Goal: Find specific page/section: Find specific page/section

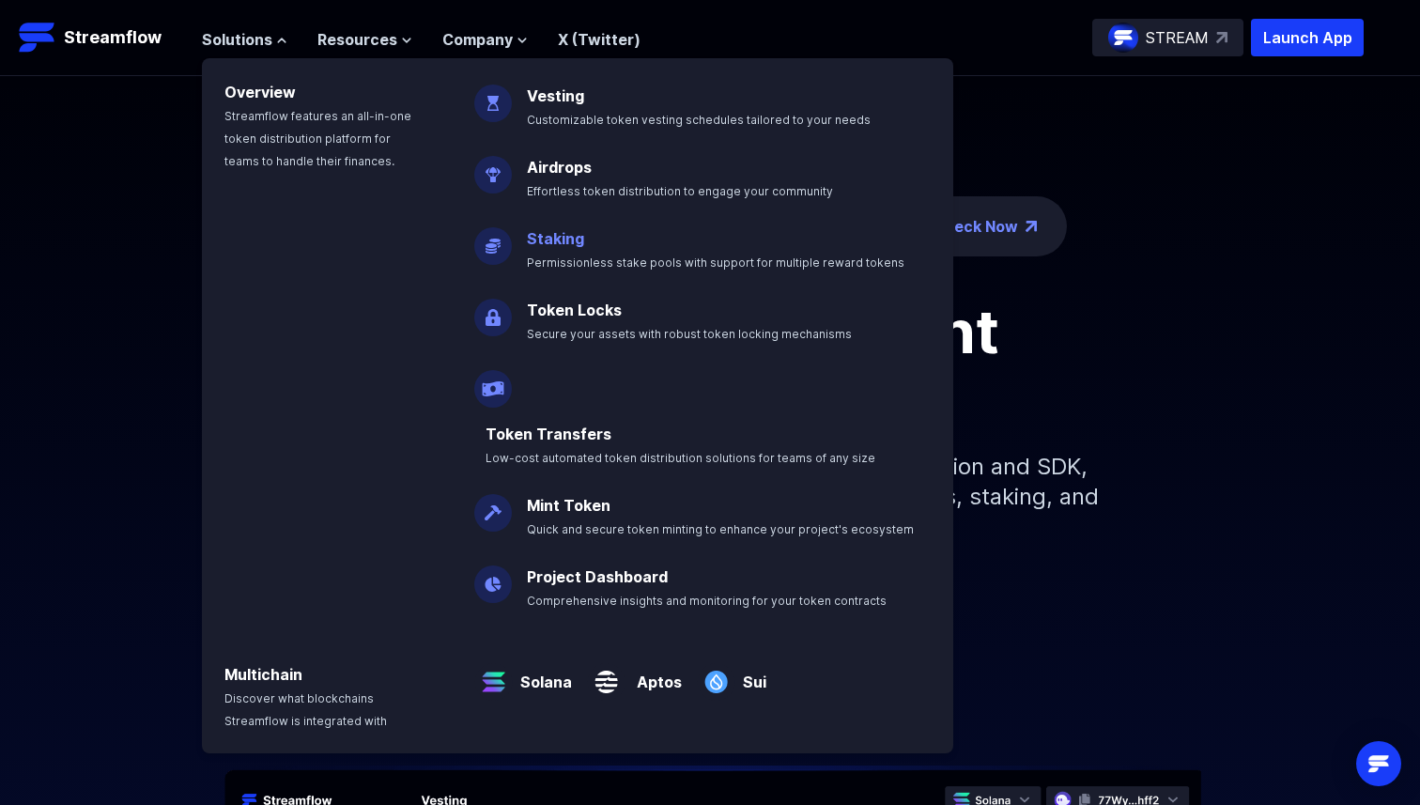
click at [607, 256] on span "Permissionless stake pools with support for multiple reward tokens" at bounding box center [716, 263] width 378 height 14
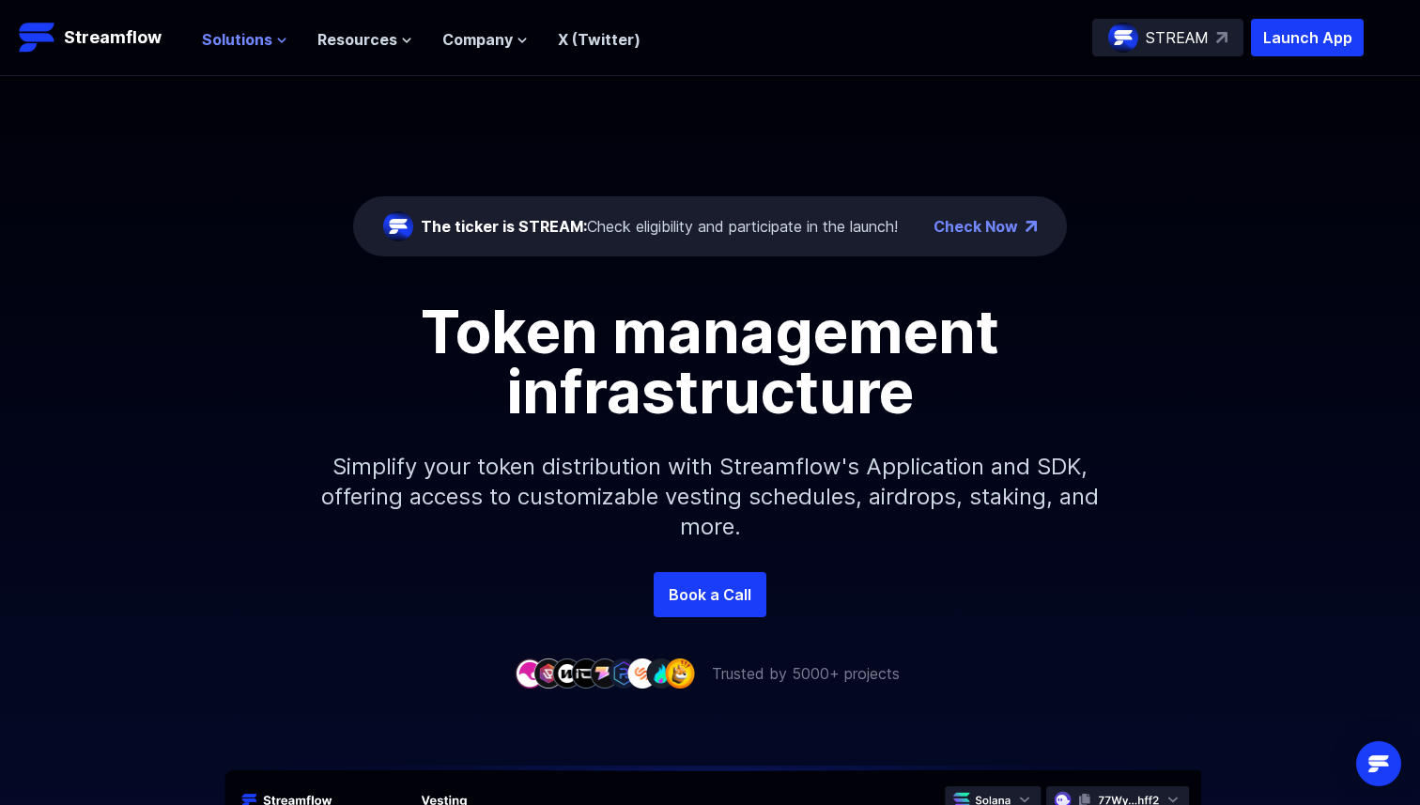
click at [271, 43] on button "Solutions" at bounding box center [244, 39] width 85 height 23
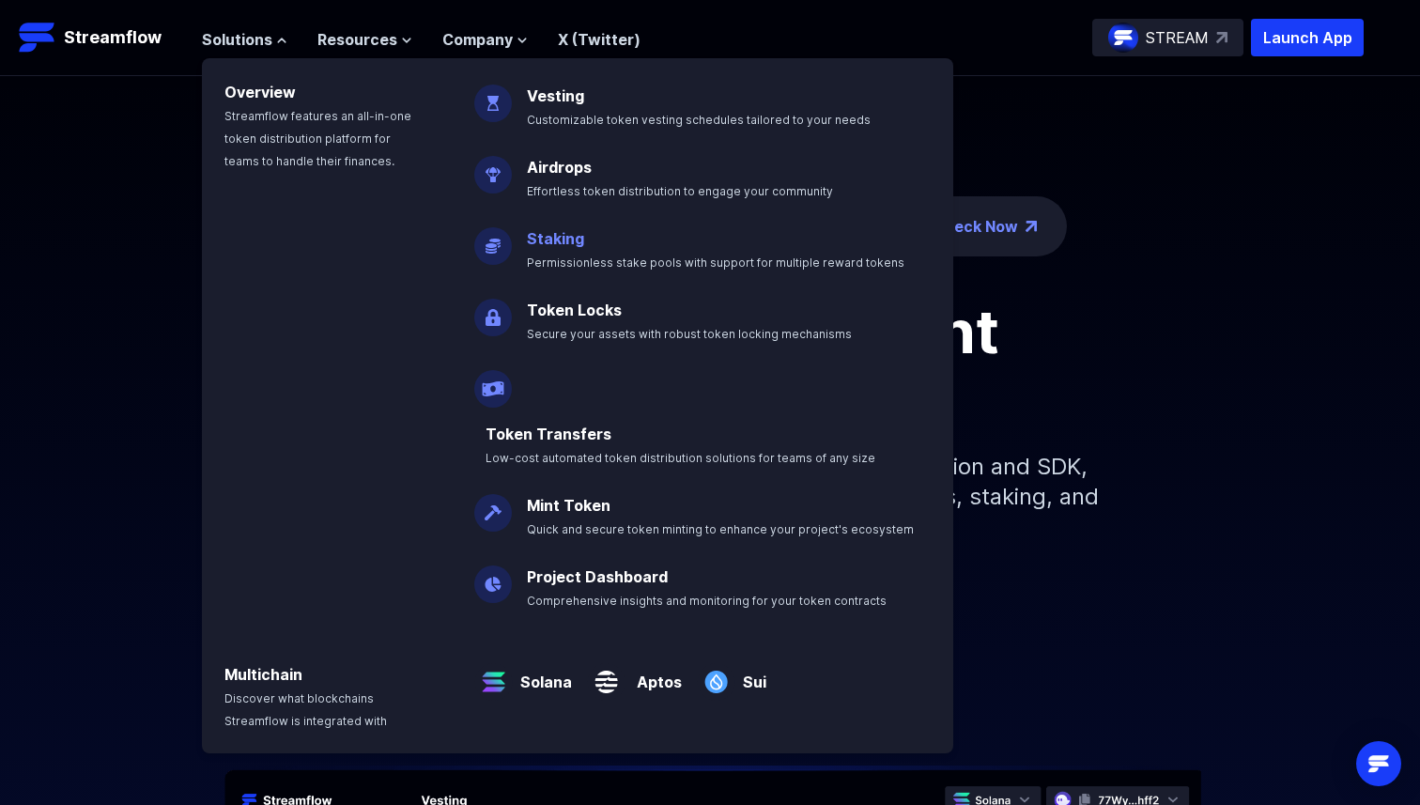
click at [540, 234] on link "Staking" at bounding box center [555, 238] width 57 height 19
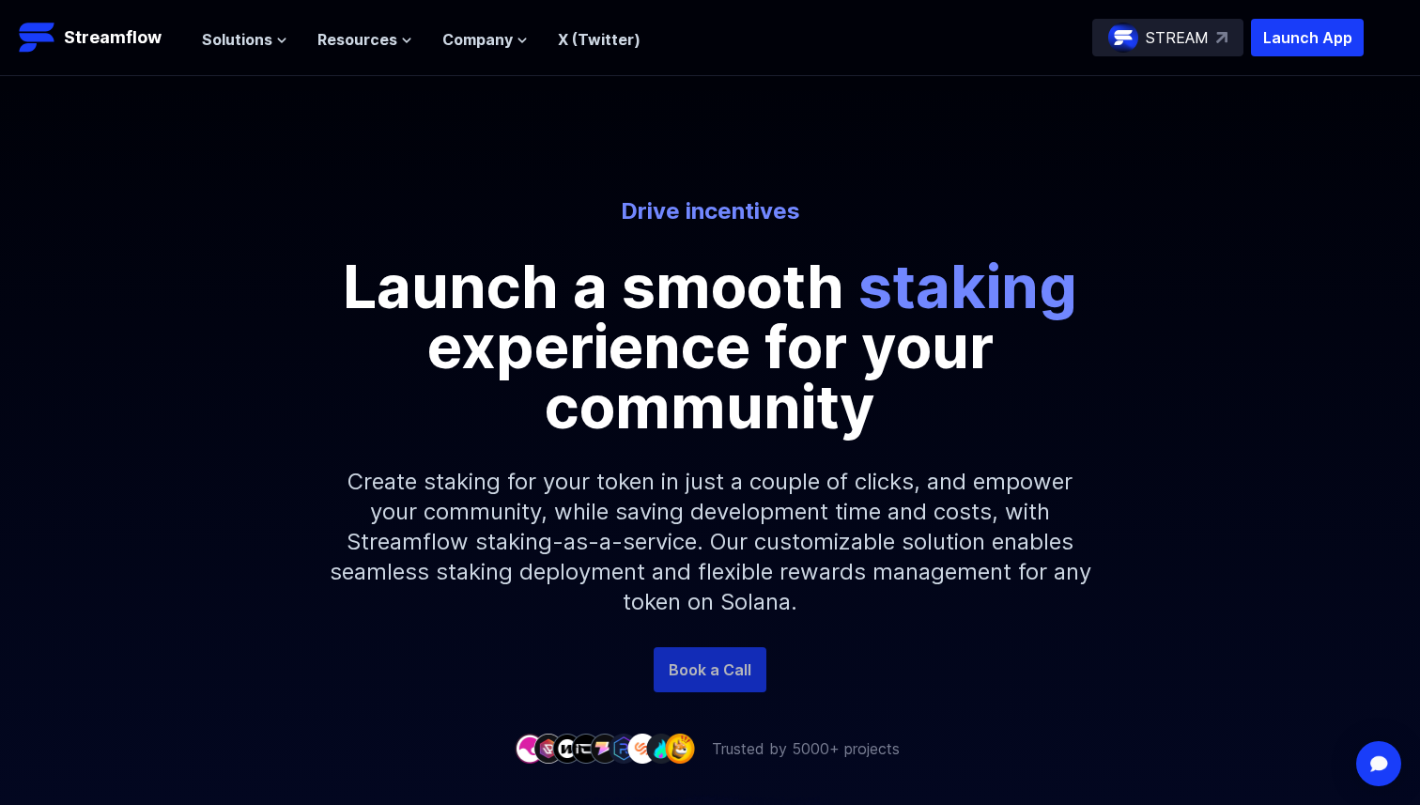
click at [705, 660] on link "Book a Call" at bounding box center [710, 669] width 113 height 45
